Goal: Obtain resource: Obtain resource

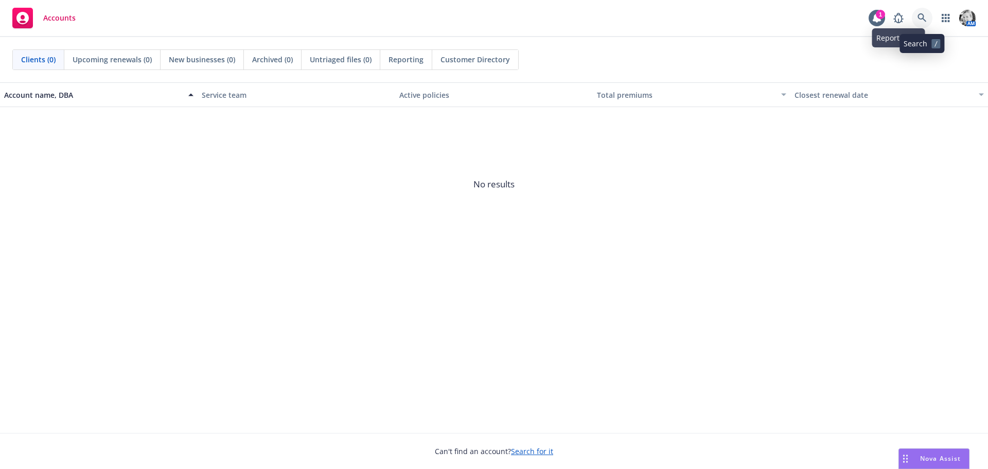
click at [917, 13] on link at bounding box center [922, 18] width 21 height 21
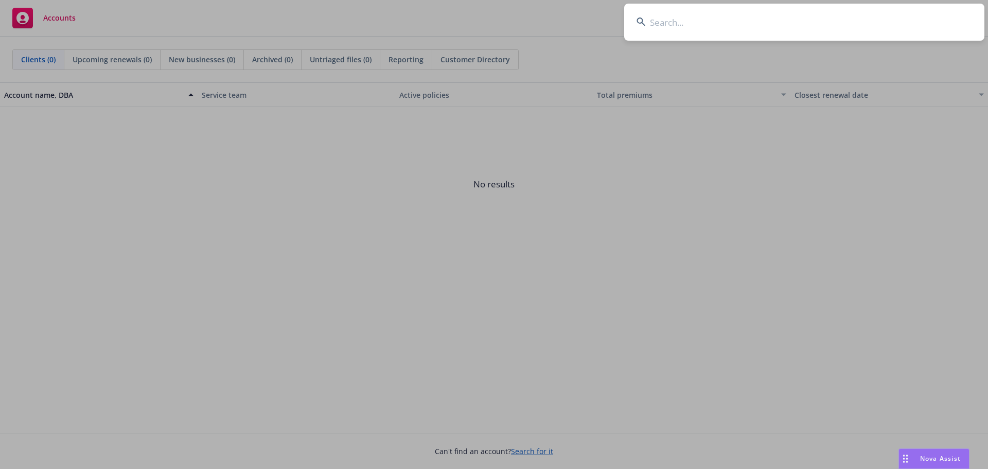
click at [712, 13] on input at bounding box center [804, 22] width 360 height 37
type input "2"
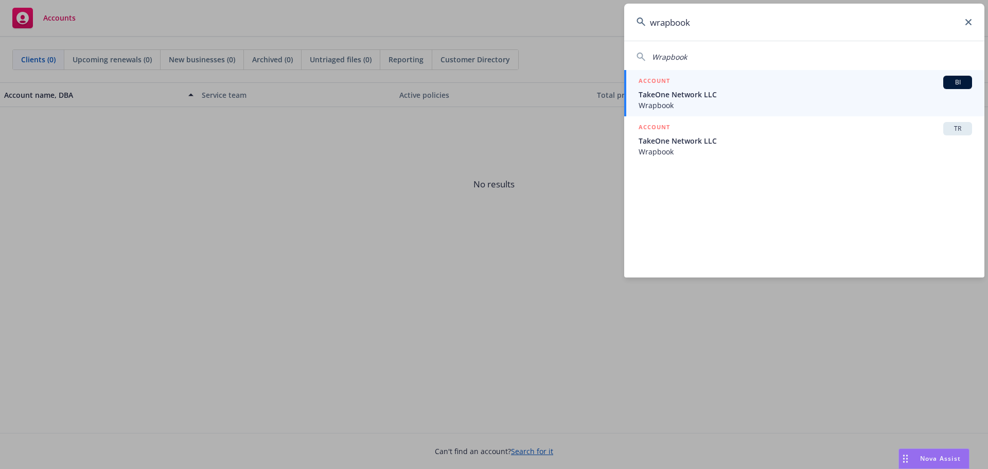
type input "wrapbook"
click at [686, 96] on span "TakeOne Network LLC" at bounding box center [804, 94] width 333 height 11
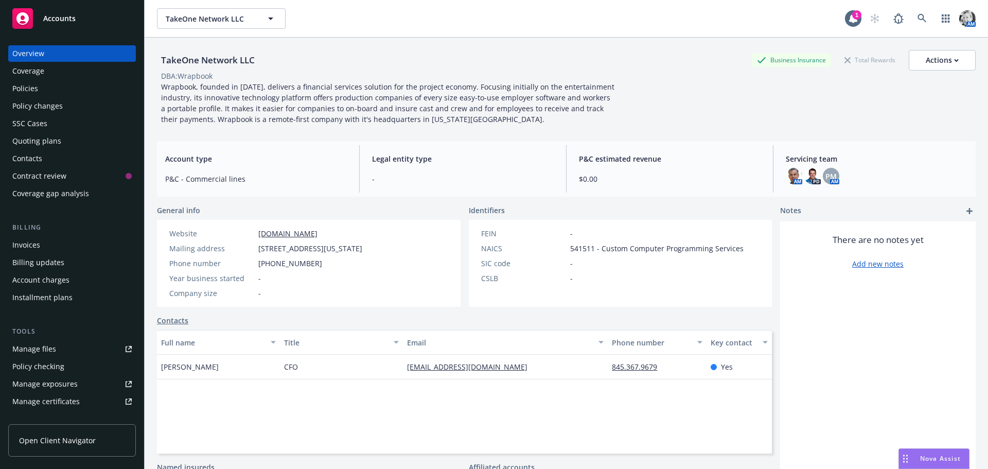
click at [39, 347] on div "Manage files" at bounding box center [34, 349] width 44 height 16
click at [216, 23] on span "TakeOne Network LLC" at bounding box center [210, 18] width 89 height 11
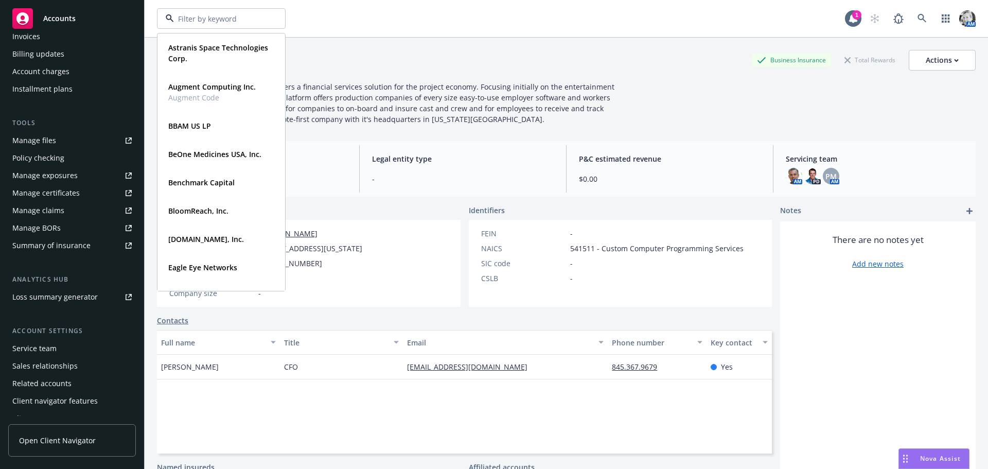
scroll to position [219, 0]
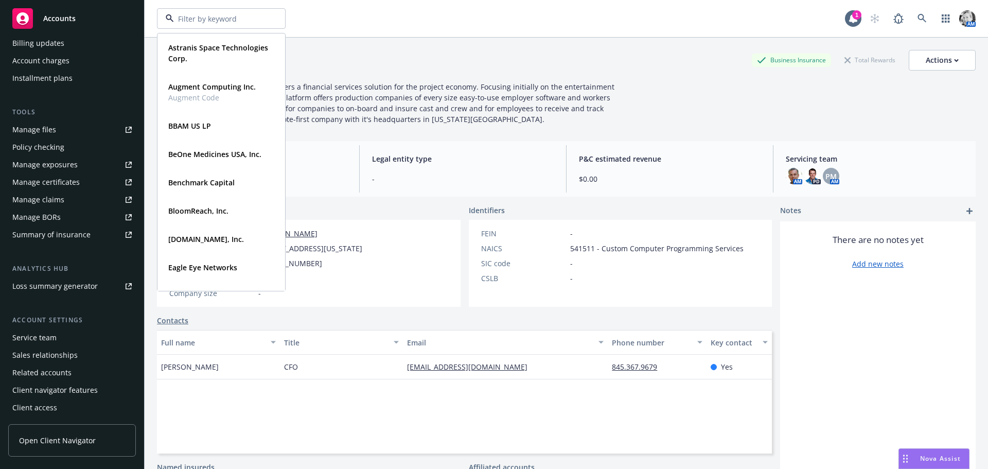
click at [49, 128] on div "Manage files" at bounding box center [34, 129] width 44 height 16
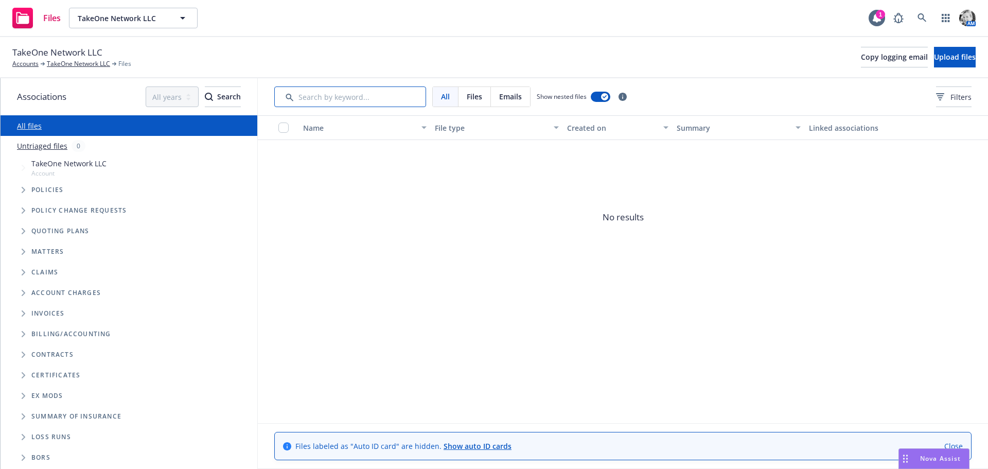
click at [355, 99] on input "Search by keyword..." at bounding box center [350, 96] width 152 height 21
type input "census"
click at [24, 418] on icon "Folder Tree Example" at bounding box center [24, 416] width 4 height 6
click at [24, 418] on icon "Folder Tree Example" at bounding box center [23, 417] width 6 height 4
click at [80, 62] on link "TakeOne Network LLC" at bounding box center [78, 63] width 63 height 9
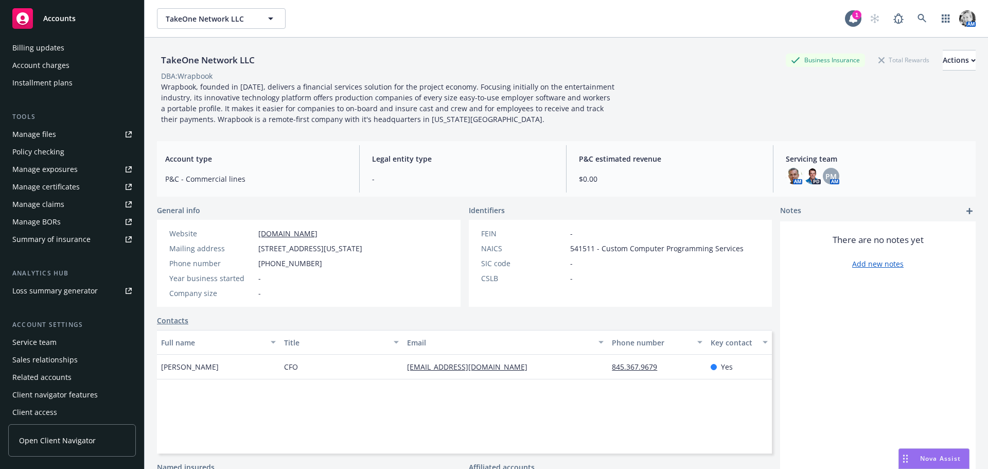
scroll to position [219, 0]
click at [47, 433] on link "Open Client Navigator" at bounding box center [72, 440] width 128 height 32
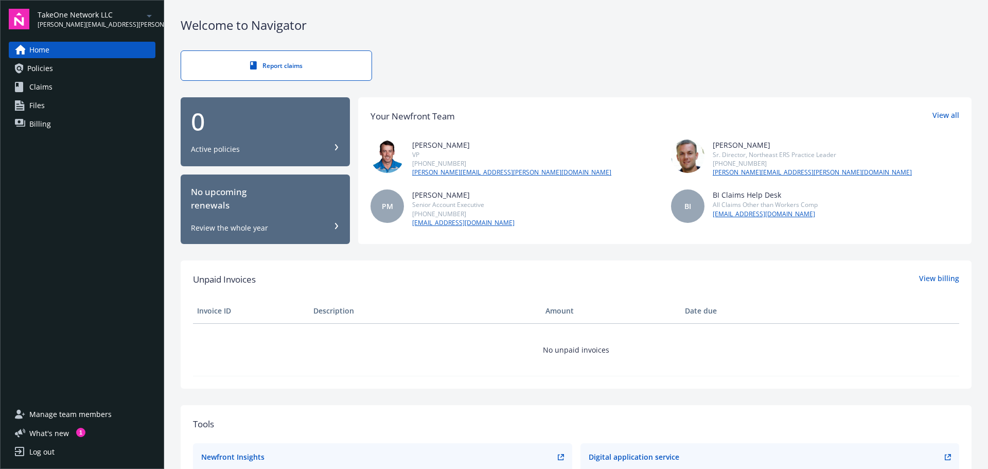
click at [133, 15] on div "TakeOne Network LLC [PERSON_NAME][EMAIL_ADDRESS][PERSON_NAME][DOMAIN_NAME]" at bounding box center [97, 19] width 118 height 20
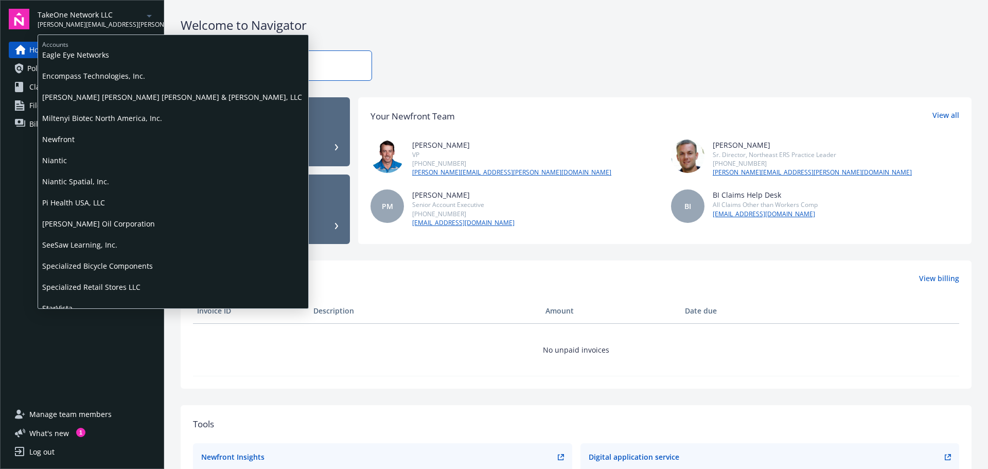
scroll to position [228, 0]
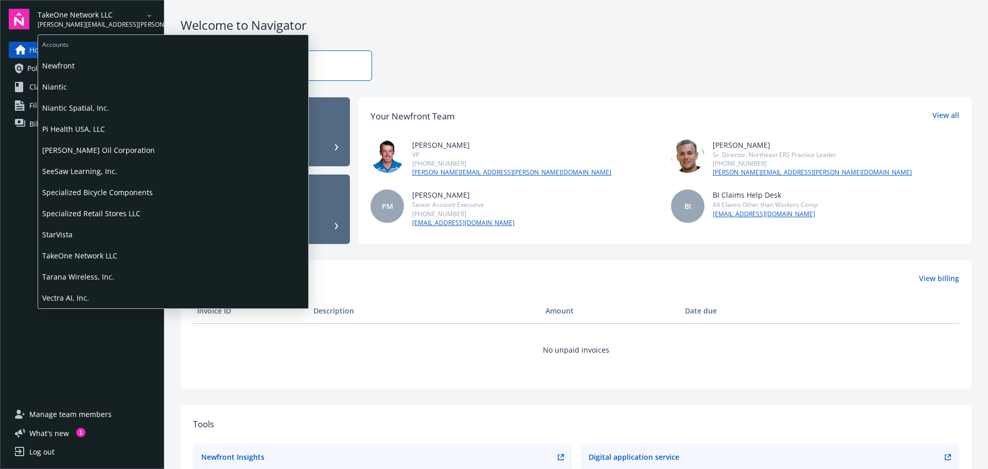
click at [85, 253] on span "TakeOne Network LLC" at bounding box center [173, 255] width 262 height 21
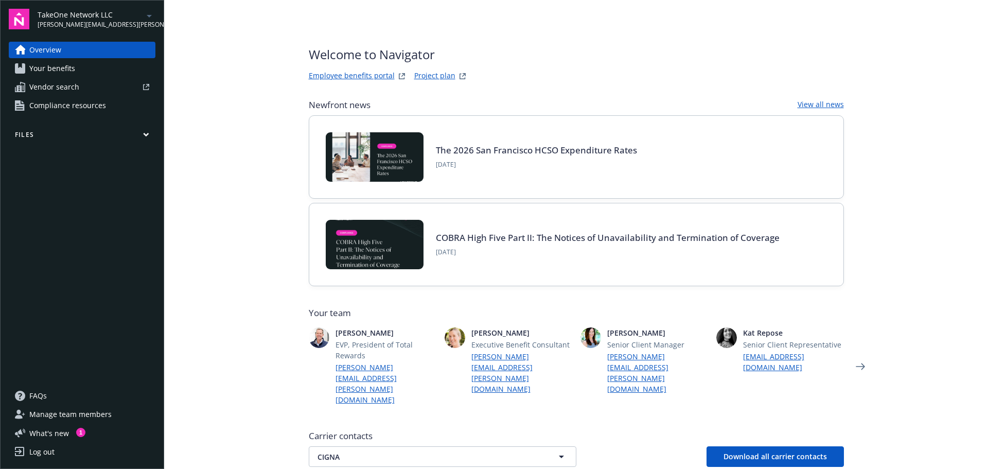
click at [51, 140] on button "Files" at bounding box center [82, 136] width 147 height 13
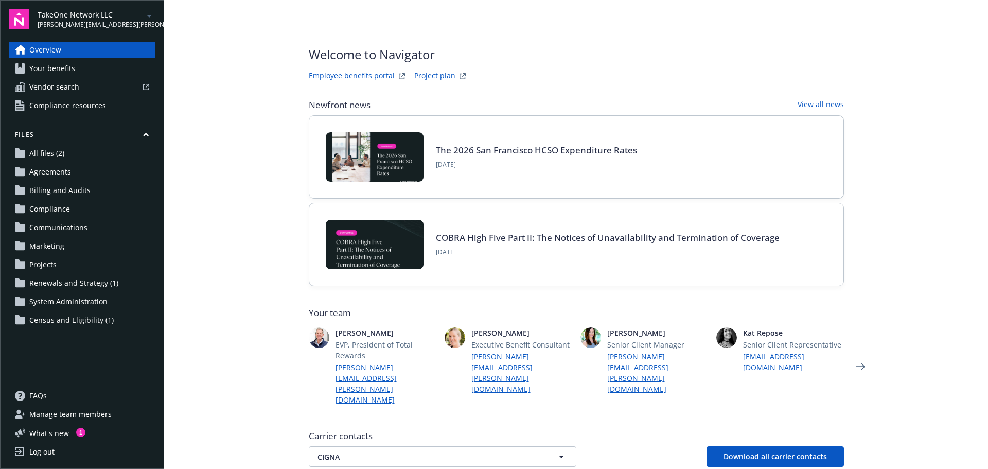
click at [28, 153] on link "All files (2)" at bounding box center [82, 153] width 147 height 16
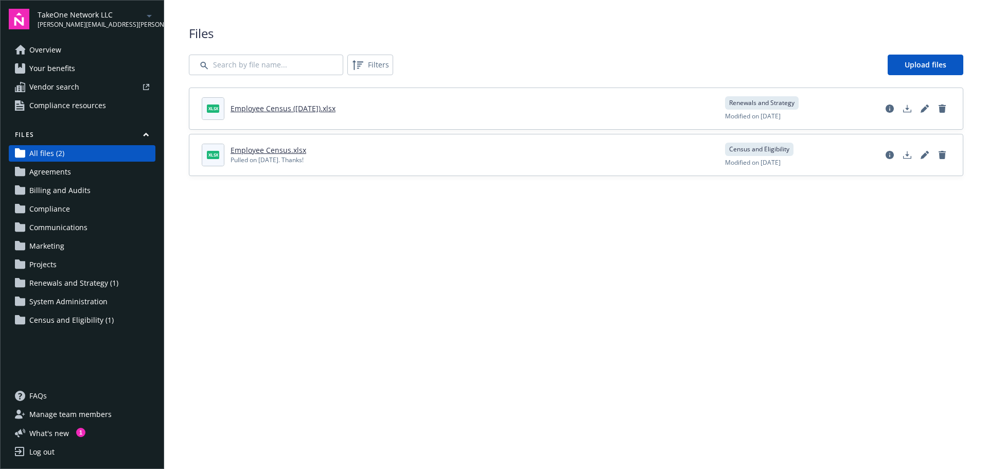
drag, startPoint x: 43, startPoint y: 322, endPoint x: 46, endPoint y: 316, distance: 6.3
click at [43, 321] on span "Census and Eligibility (1)" at bounding box center [71, 320] width 84 height 16
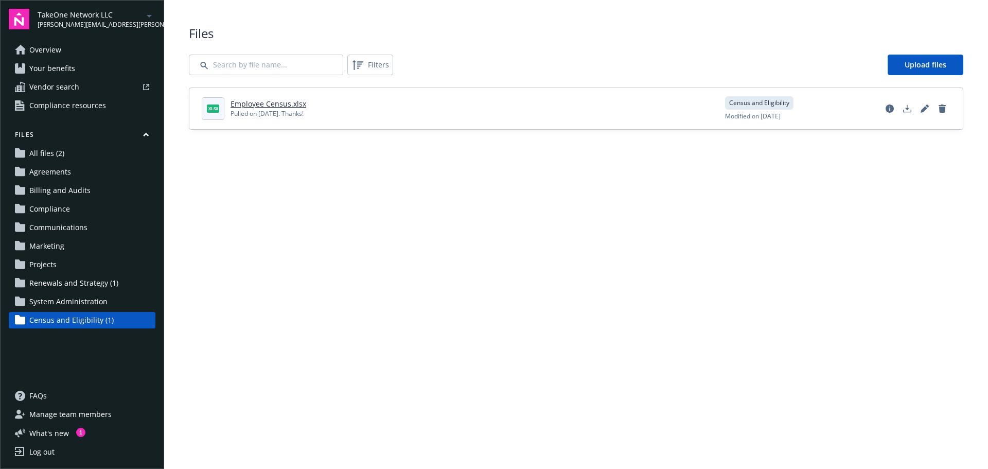
click at [285, 105] on link "Employee Census.xlsx" at bounding box center [268, 104] width 76 height 10
